Goal: Obtain resource: Download file/media

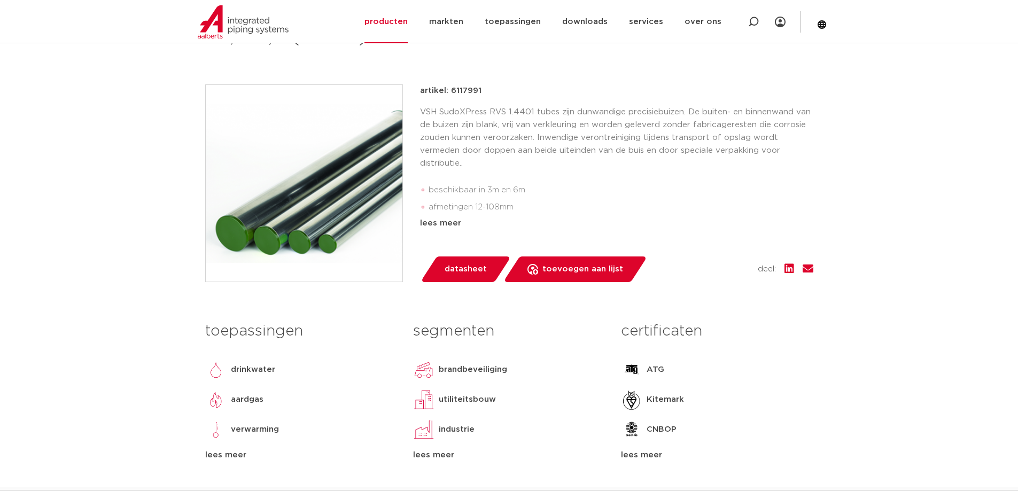
click at [472, 269] on span "datasheet" at bounding box center [466, 269] width 42 height 17
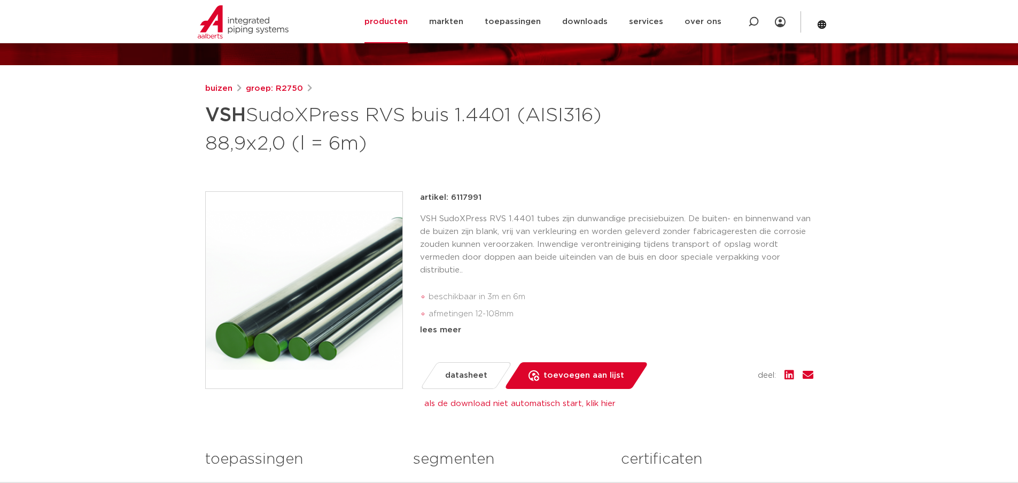
scroll to position [267, 0]
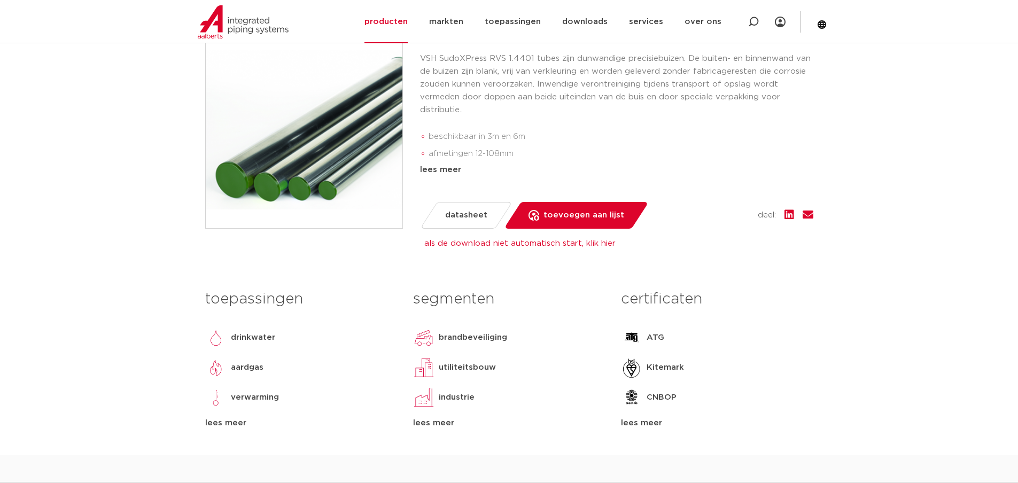
click at [461, 217] on span "datasheet" at bounding box center [466, 215] width 42 height 17
click at [469, 246] on link "als de download niet automatisch start, klik hier" at bounding box center [519, 243] width 191 height 8
click at [594, 246] on link "als de download niet automatisch start, klik hier" at bounding box center [519, 243] width 191 height 8
click at [484, 212] on span "datasheet" at bounding box center [466, 215] width 42 height 17
click at [449, 211] on span "datasheet" at bounding box center [466, 215] width 42 height 17
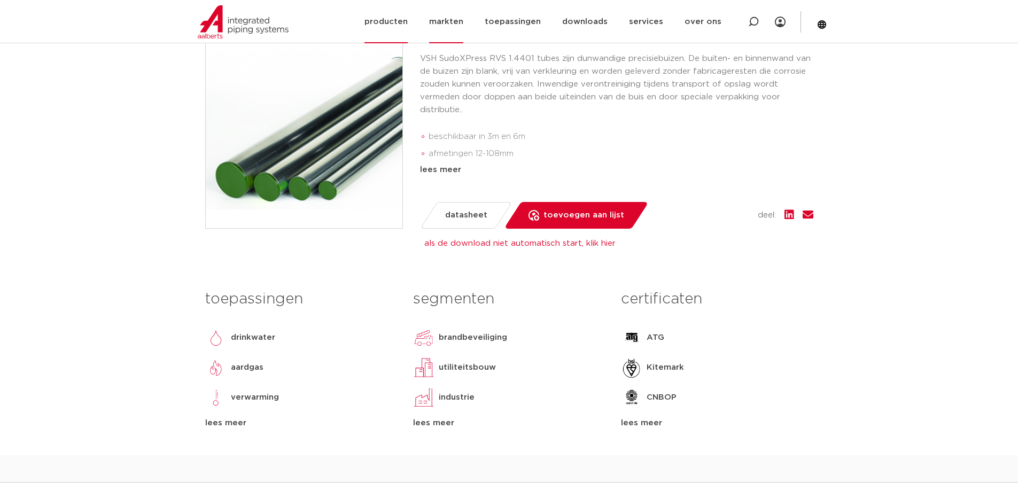
click at [451, 17] on link "markten" at bounding box center [446, 21] width 34 height 43
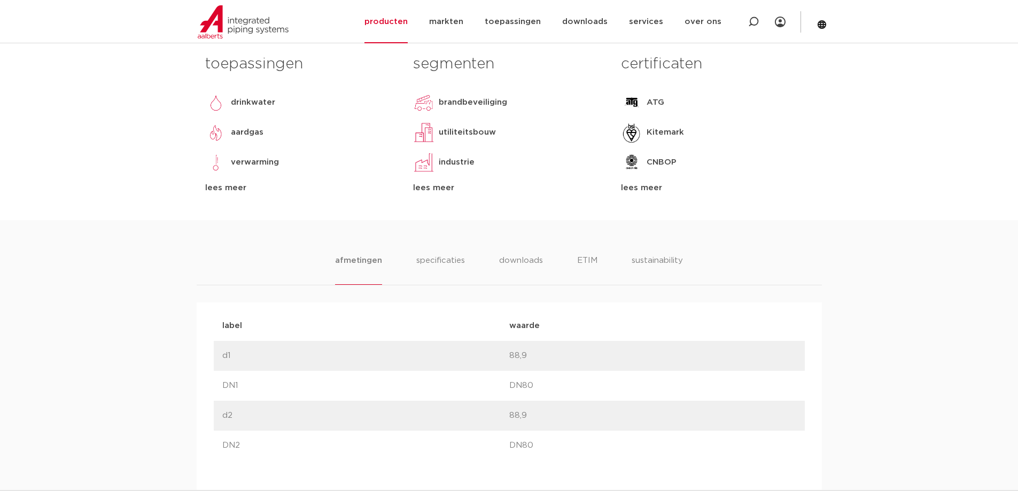
scroll to position [534, 0]
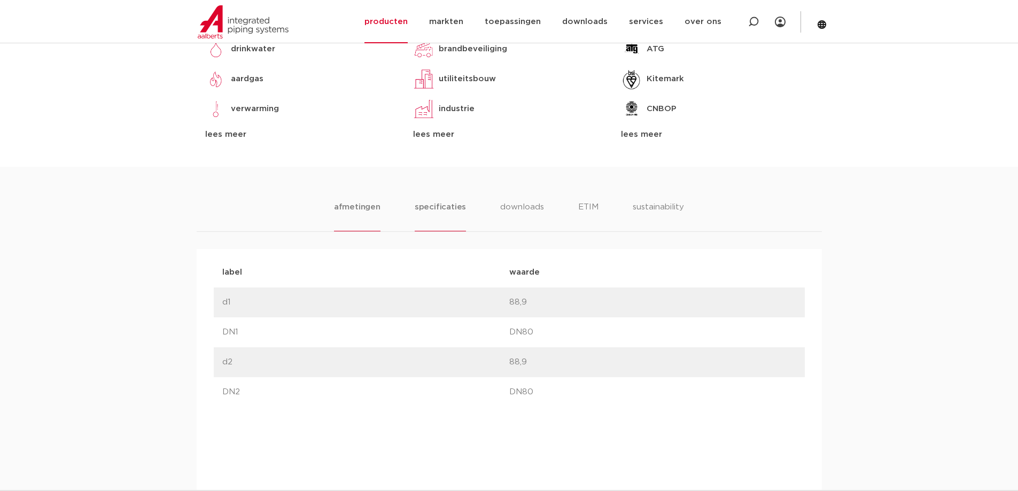
click at [438, 206] on li "specificaties" at bounding box center [440, 216] width 51 height 30
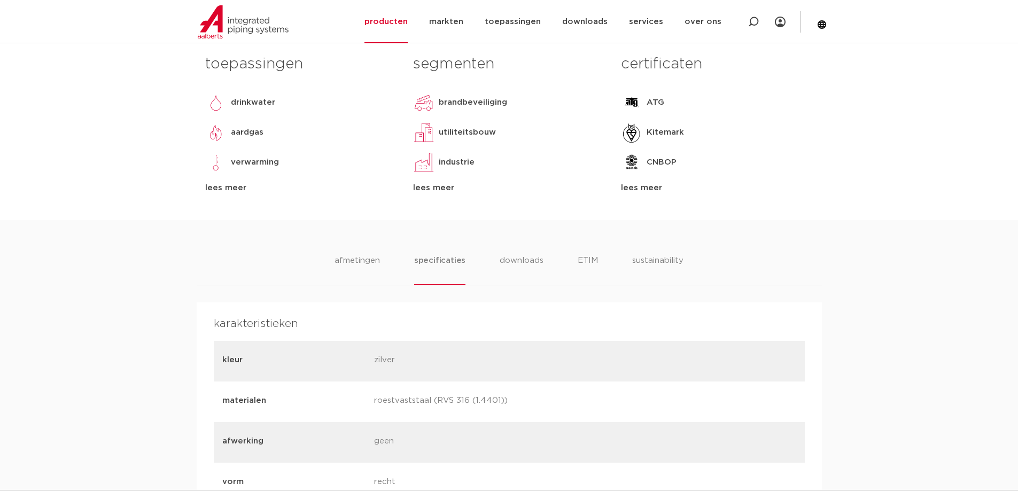
scroll to position [427, 0]
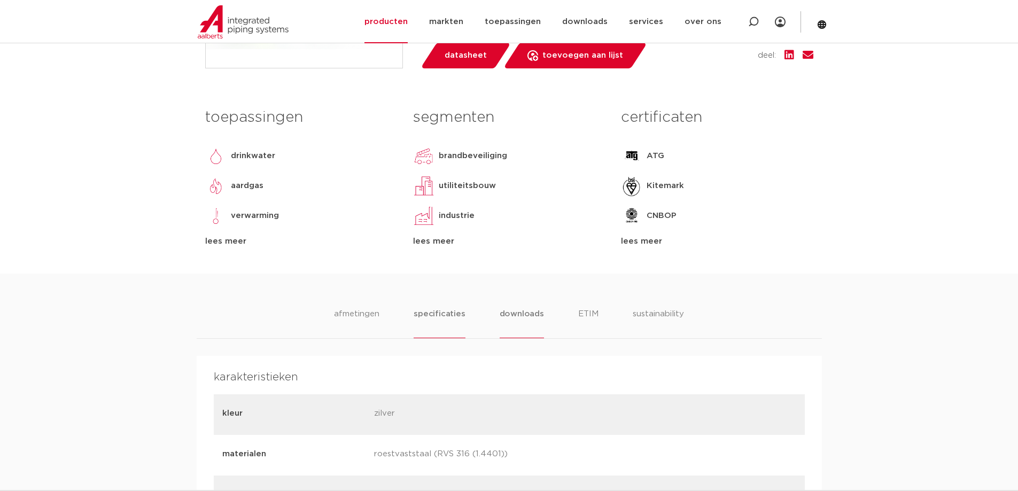
click at [529, 320] on li "downloads" at bounding box center [522, 323] width 44 height 30
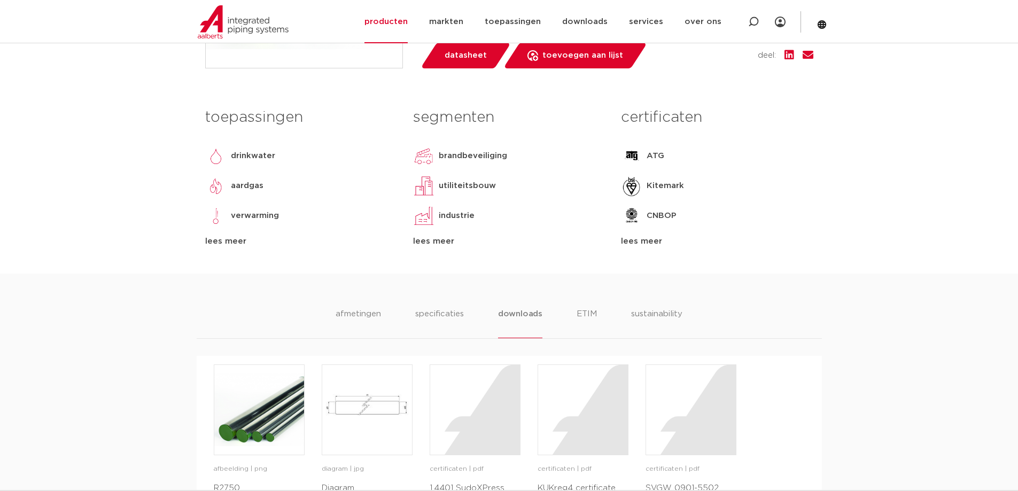
scroll to position [481, 0]
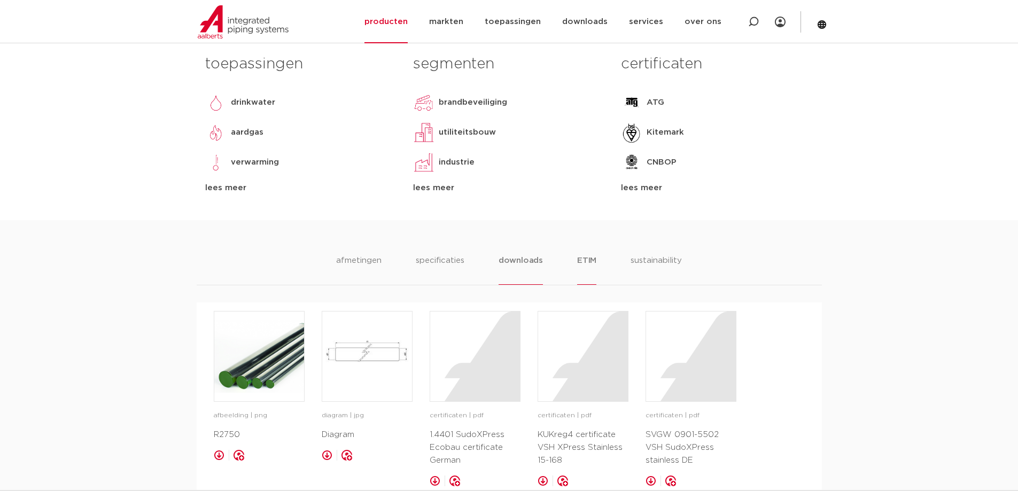
click at [595, 266] on li "ETIM" at bounding box center [586, 269] width 19 height 30
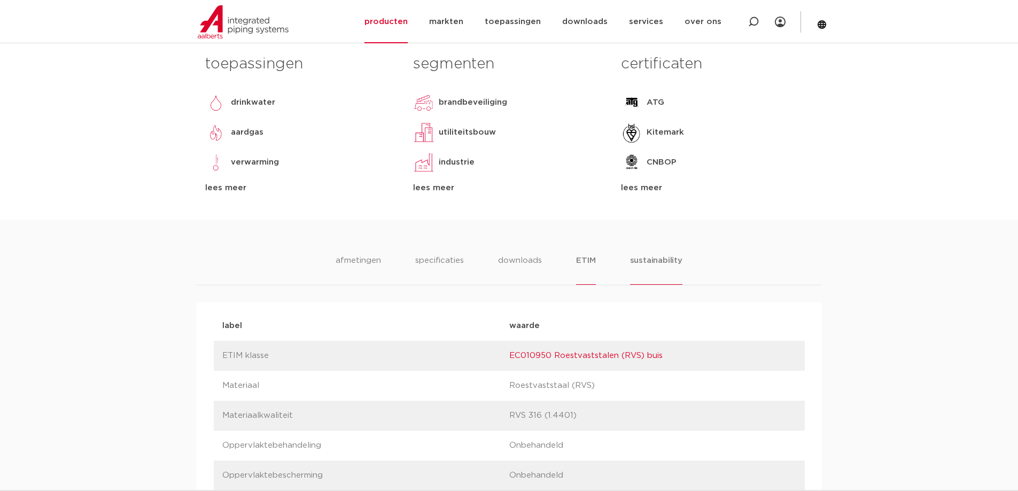
click at [641, 262] on li "sustainability" at bounding box center [656, 269] width 52 height 30
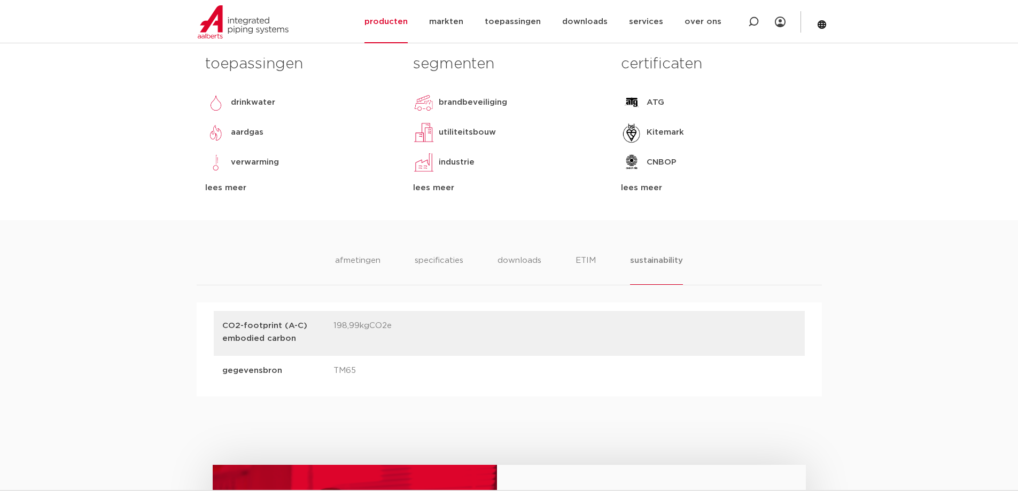
click at [634, 185] on div "lees meer" at bounding box center [717, 188] width 192 height 13
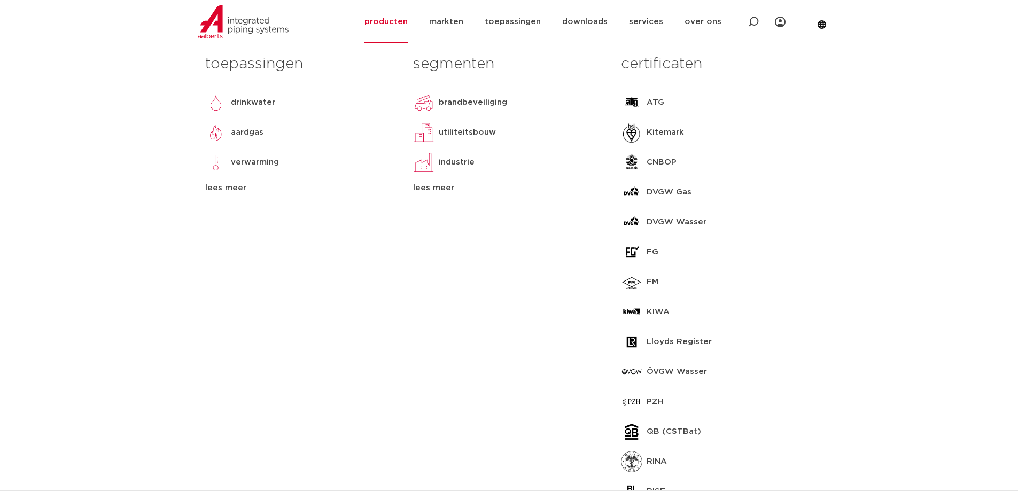
click at [447, 186] on div "lees meer" at bounding box center [509, 188] width 192 height 13
click at [237, 186] on div "lees meer" at bounding box center [301, 188] width 192 height 13
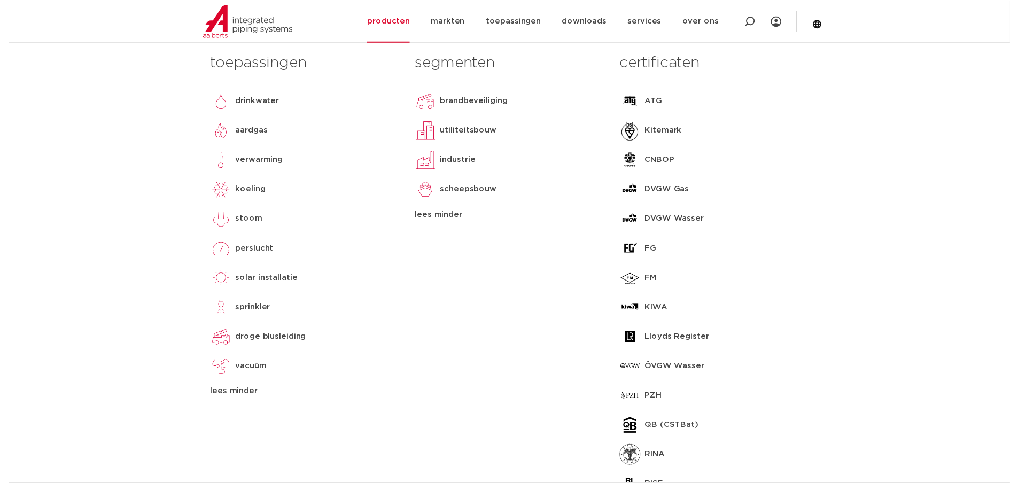
scroll to position [321, 0]
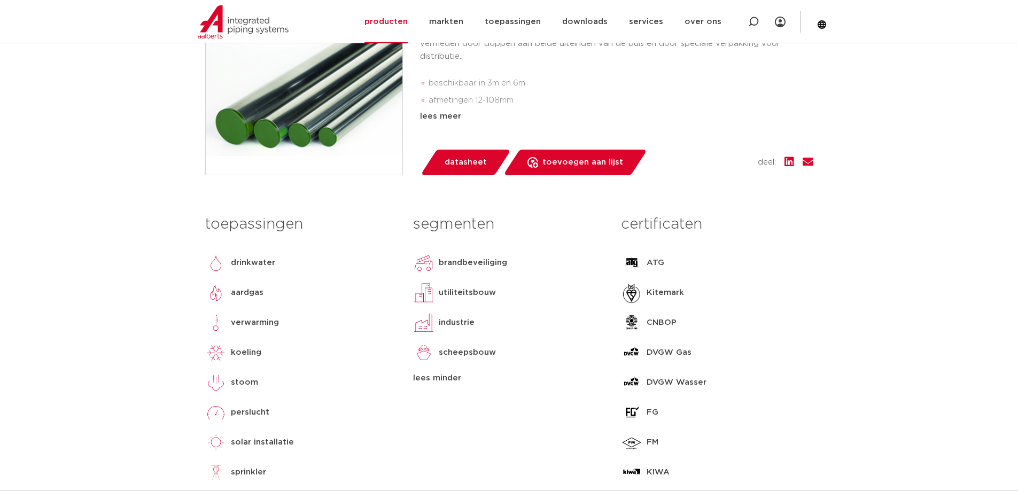
click at [440, 160] on link "datasheet" at bounding box center [465, 163] width 91 height 26
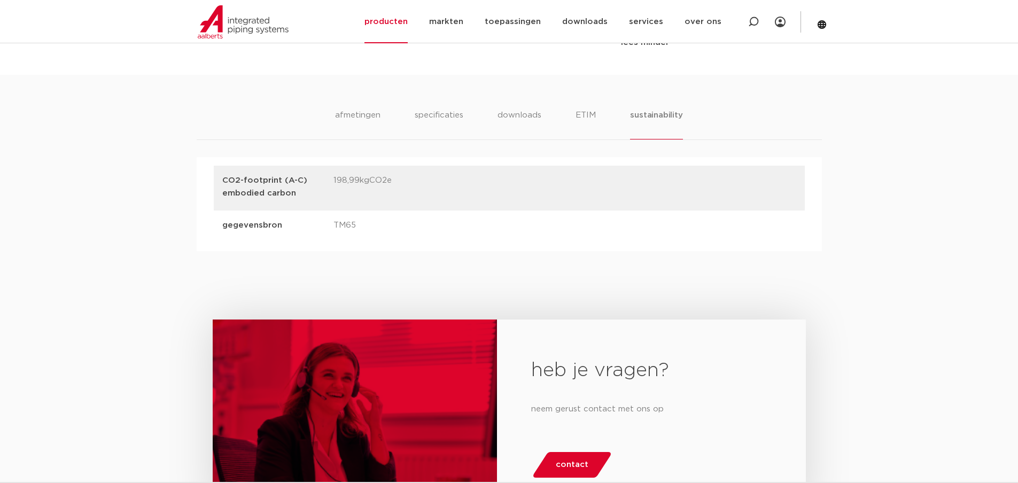
scroll to position [1175, 0]
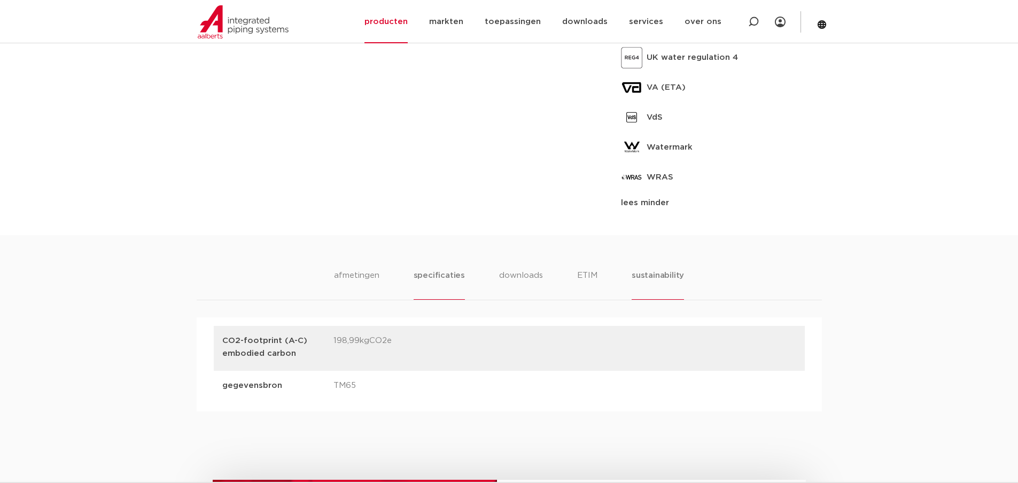
click at [447, 279] on li "specificaties" at bounding box center [439, 284] width 51 height 30
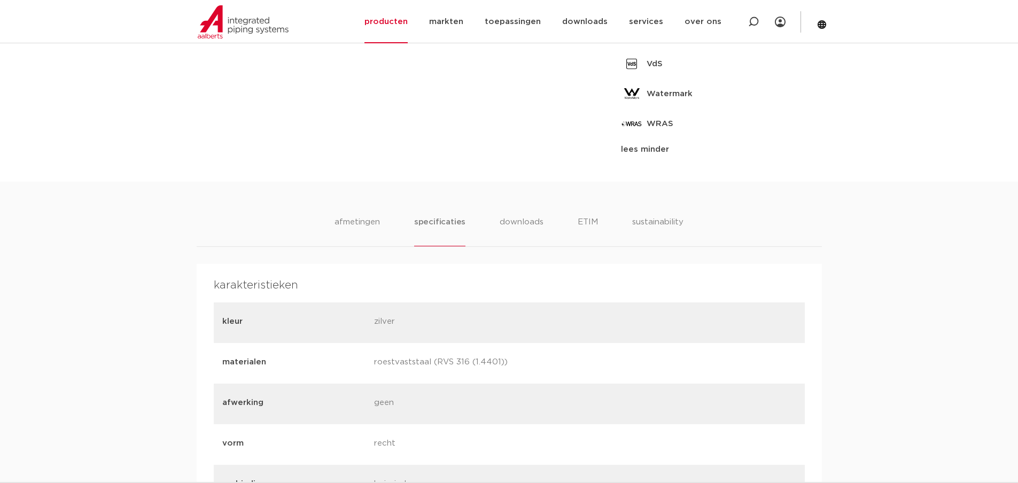
scroll to position [1282, 0]
